Goal: Task Accomplishment & Management: Use online tool/utility

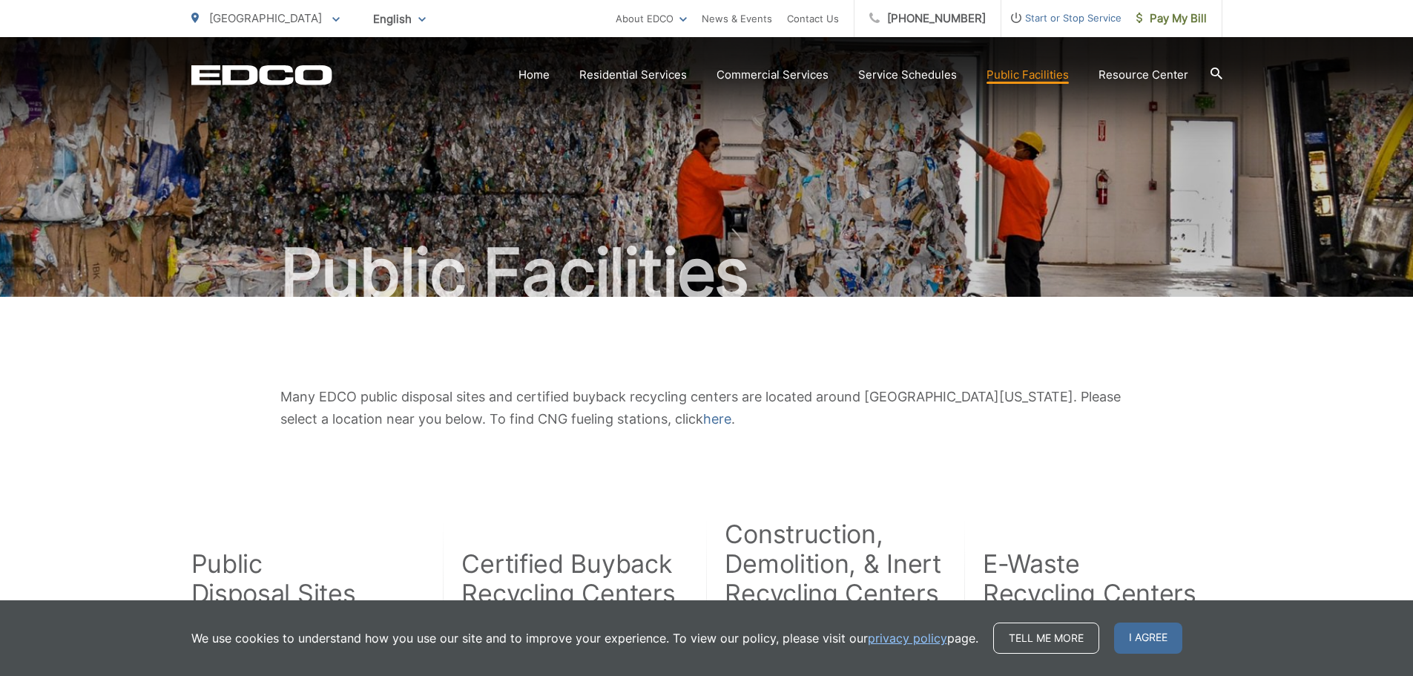
click at [1210, 72] on icon at bounding box center [1216, 73] width 12 height 12
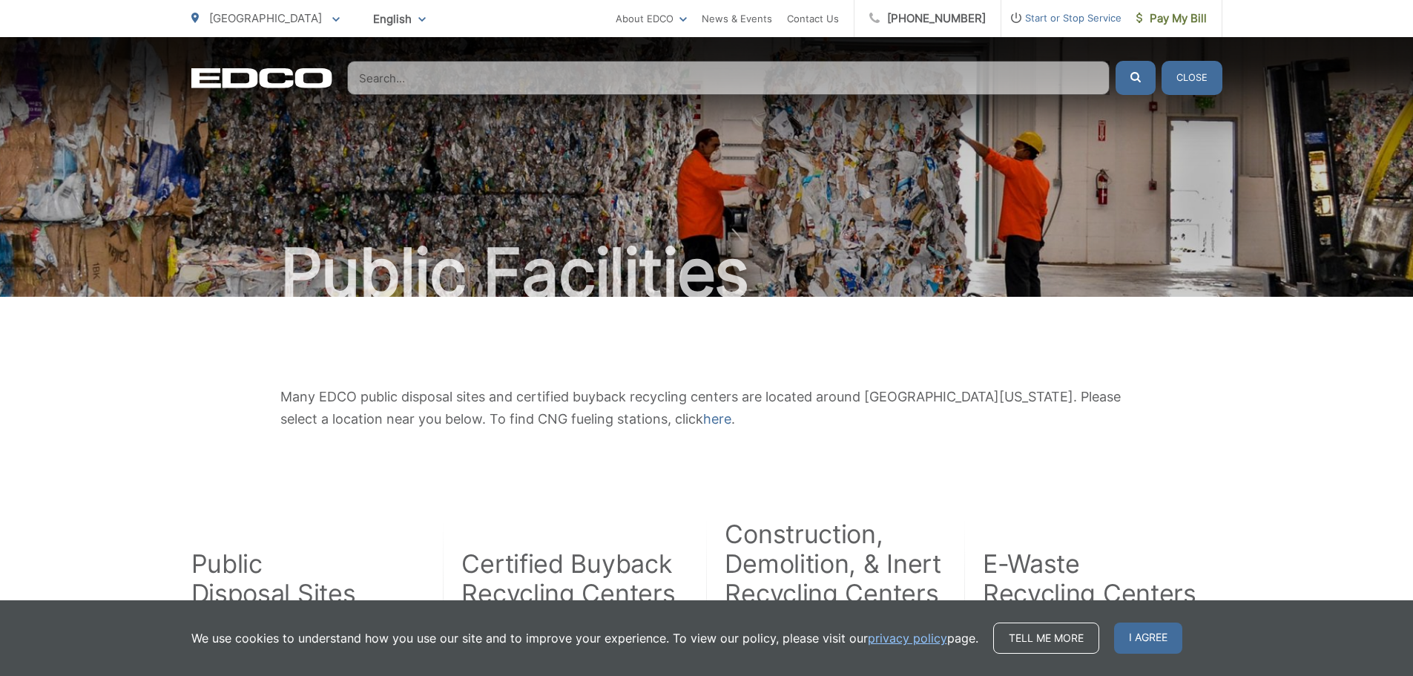
click at [612, 78] on input "Search" at bounding box center [728, 78] width 762 height 34
type input "W"
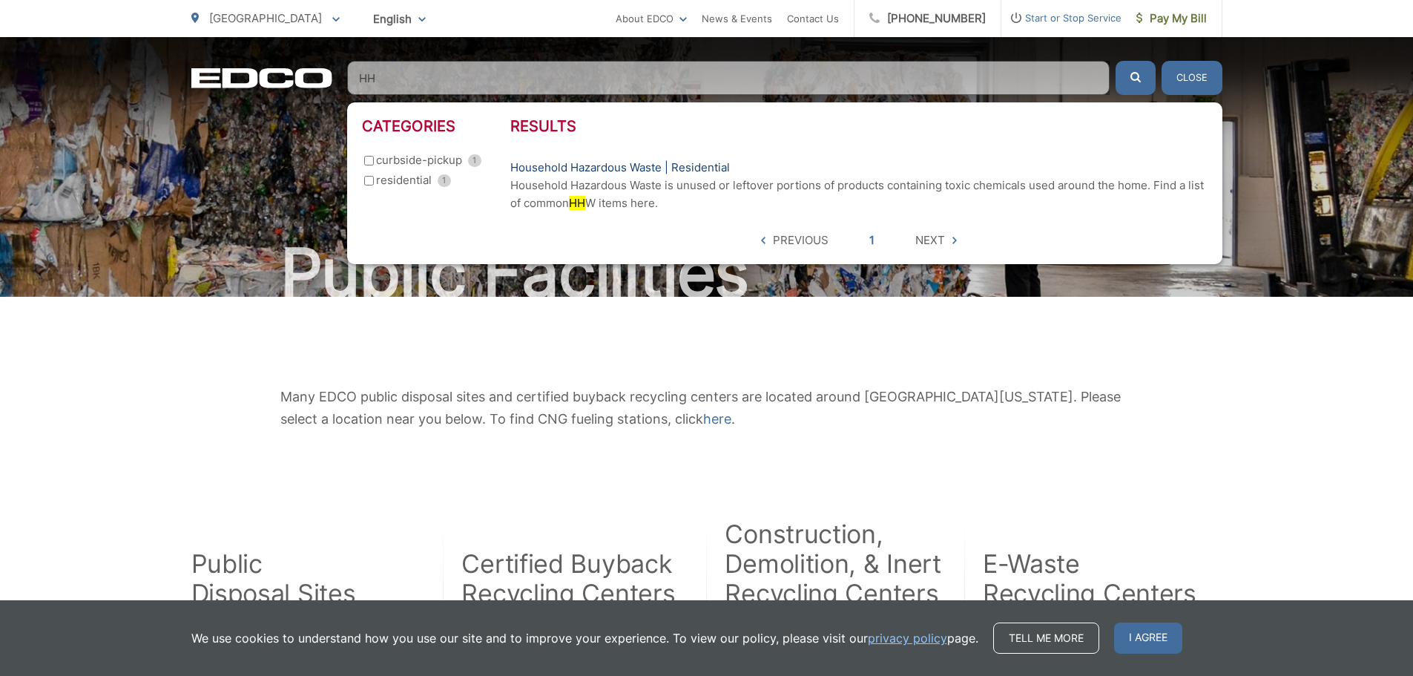
type input "HH"
click at [585, 173] on link "Household Hazardous Waste | Residential" at bounding box center [620, 168] width 220 height 18
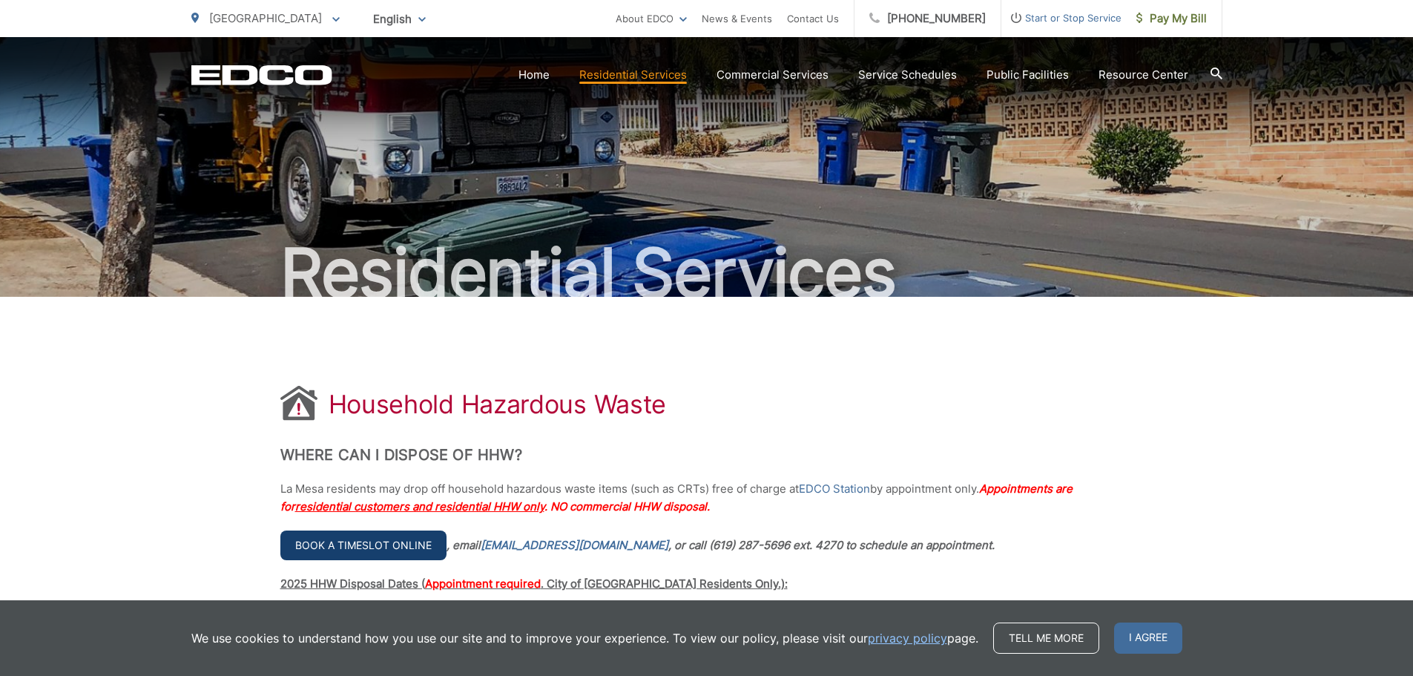
click at [350, 544] on link "Book a timeslot online" at bounding box center [363, 545] width 166 height 30
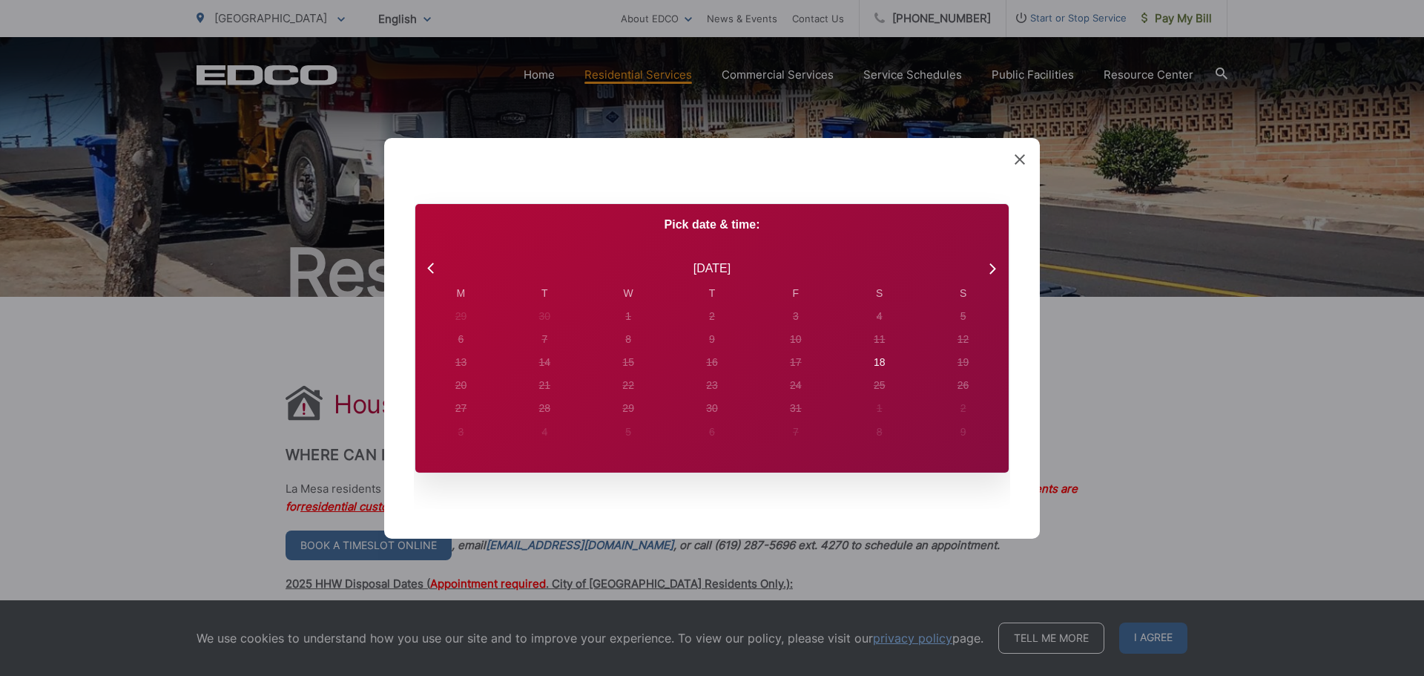
click at [1018, 157] on icon at bounding box center [1019, 159] width 10 height 10
